Goal: Information Seeking & Learning: Learn about a topic

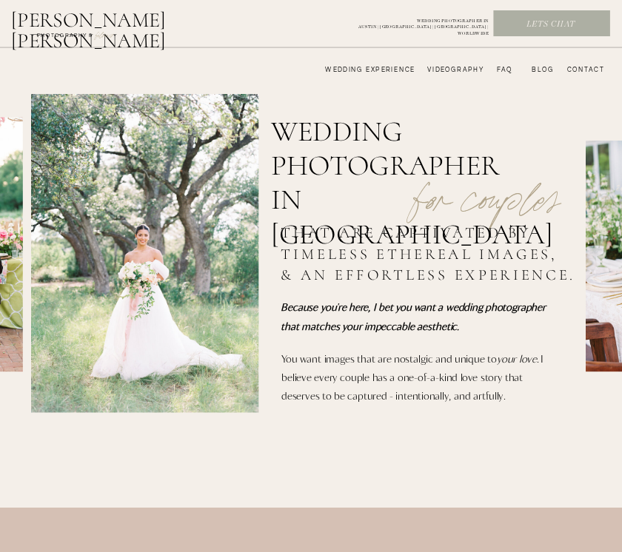
click at [393, 68] on nav "wedding experience" at bounding box center [363, 70] width 104 height 8
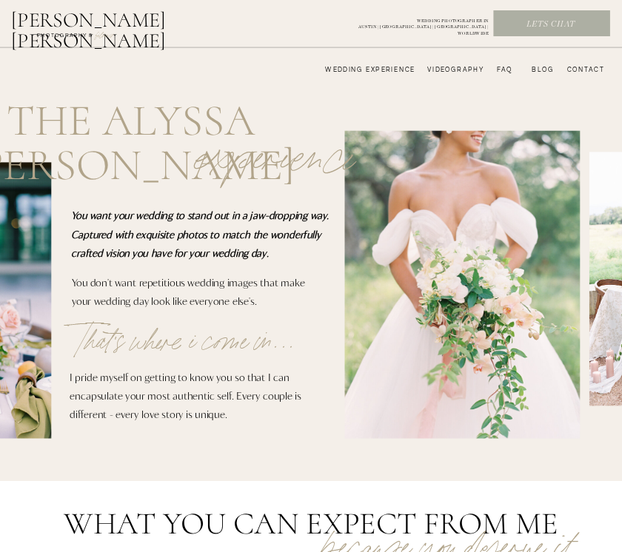
click at [505, 70] on nav "FAQ" at bounding box center [502, 70] width 21 height 8
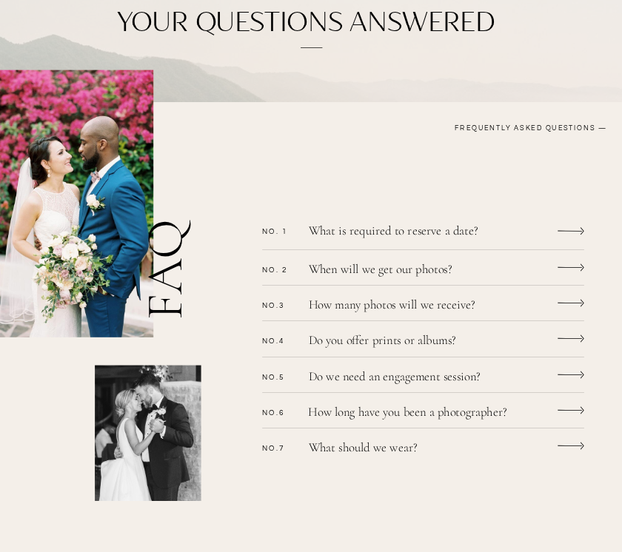
scroll to position [169, 0]
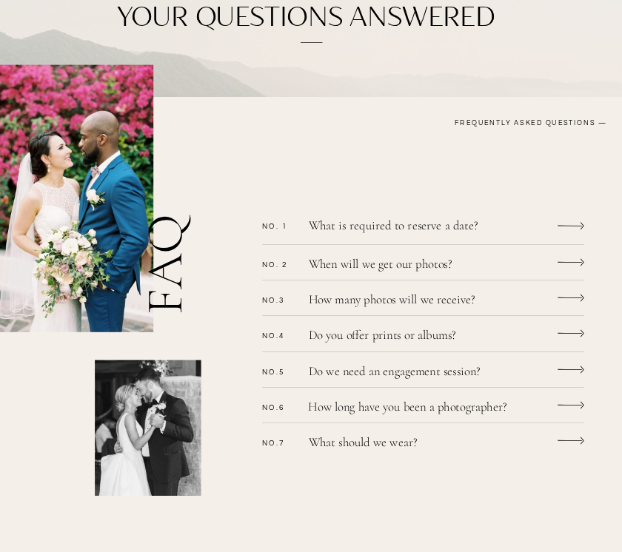
click at [574, 303] on icon at bounding box center [570, 298] width 27 height 20
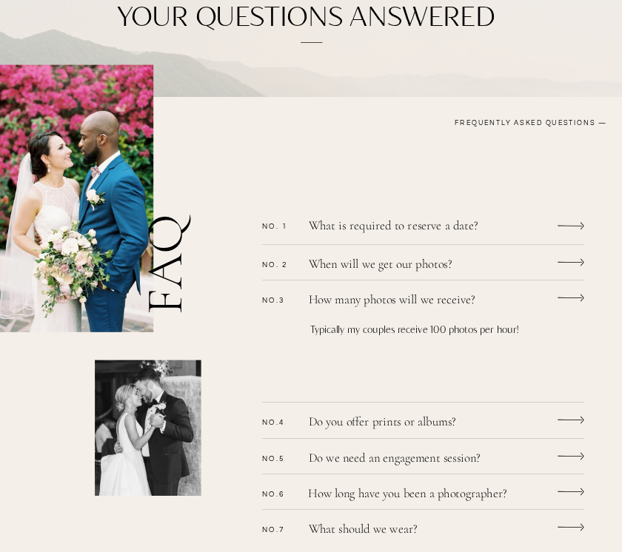
click at [574, 301] on icon at bounding box center [570, 298] width 27 height 20
